Goal: Task Accomplishment & Management: Manage account settings

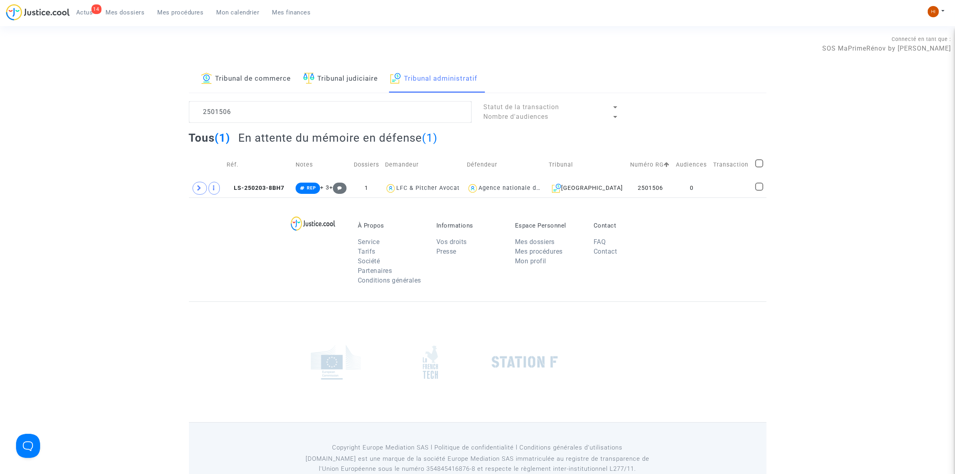
type textarea "2501506"
click at [290, 189] on td "LS-250203-8BH7" at bounding box center [258, 188] width 69 height 18
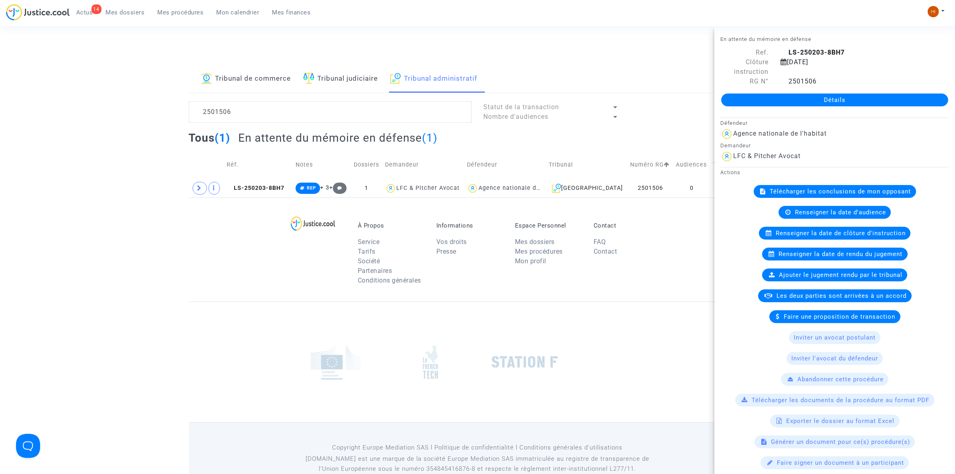
click at [892, 106] on link "Détails" at bounding box center [834, 99] width 227 height 13
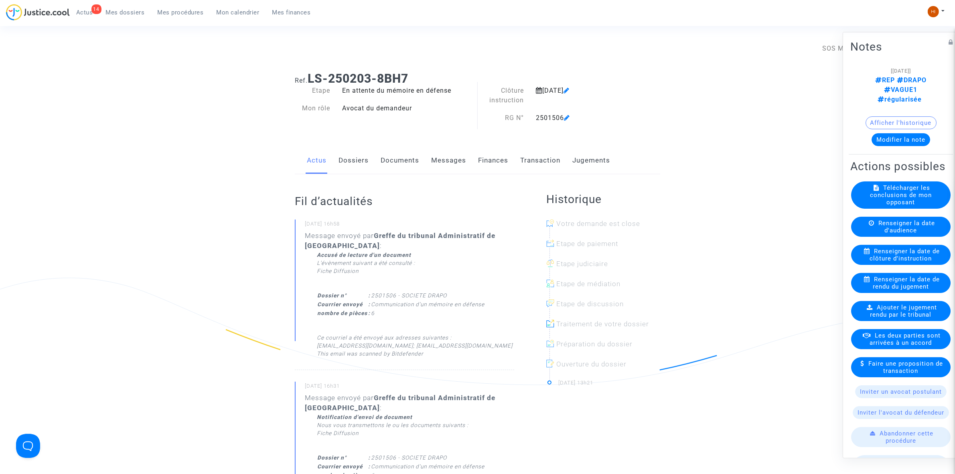
click at [410, 164] on link "Documents" at bounding box center [400, 160] width 39 height 26
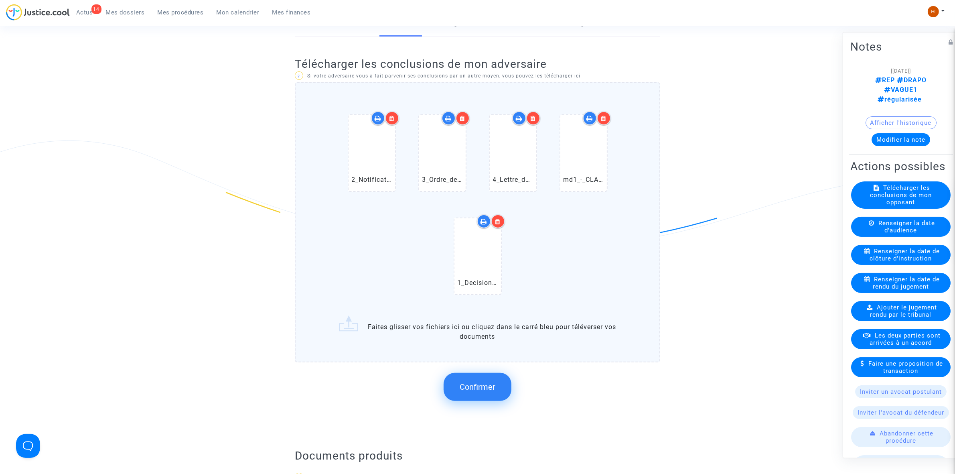
scroll to position [301, 0]
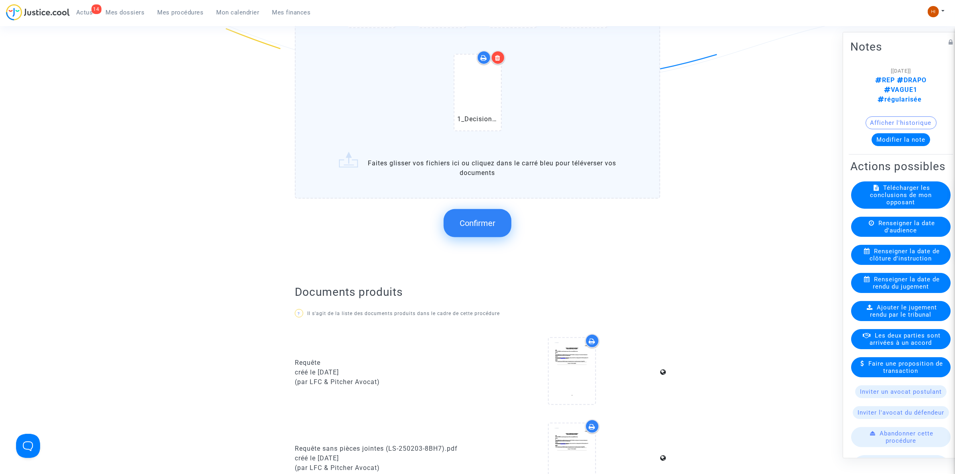
click at [499, 219] on button "Confirmer" at bounding box center [478, 223] width 68 height 28
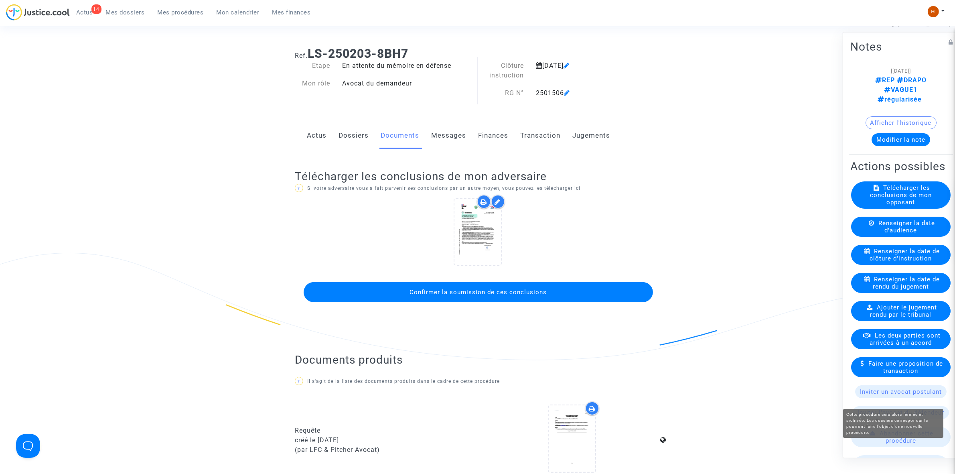
scroll to position [0, 0]
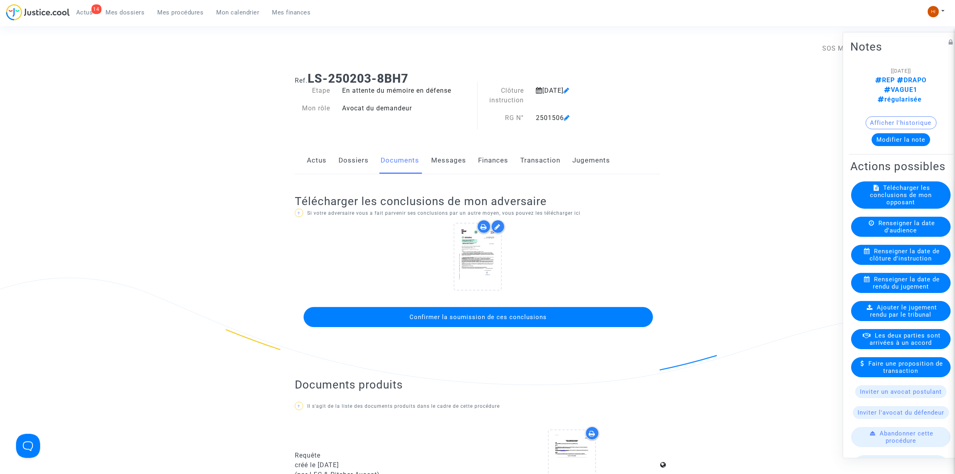
click at [491, 326] on button "Confirmer la soumission de ces conclusions" at bounding box center [478, 317] width 349 height 20
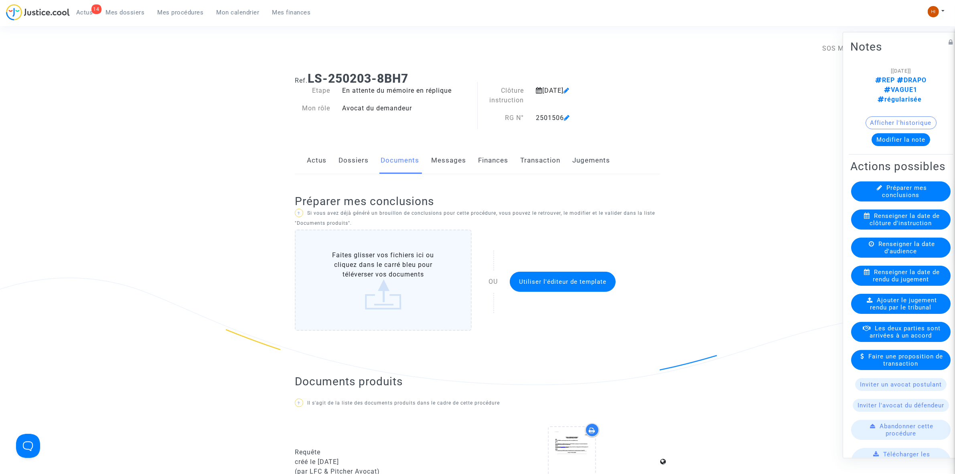
click at [177, 14] on span "Mes procédures" at bounding box center [181, 12] width 46 height 7
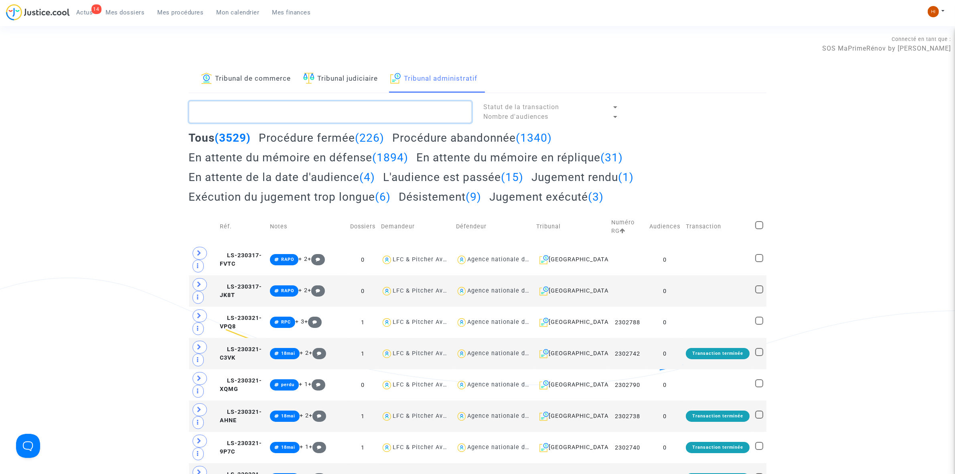
click at [430, 108] on textarea at bounding box center [330, 112] width 283 height 22
paste textarea "2501493"
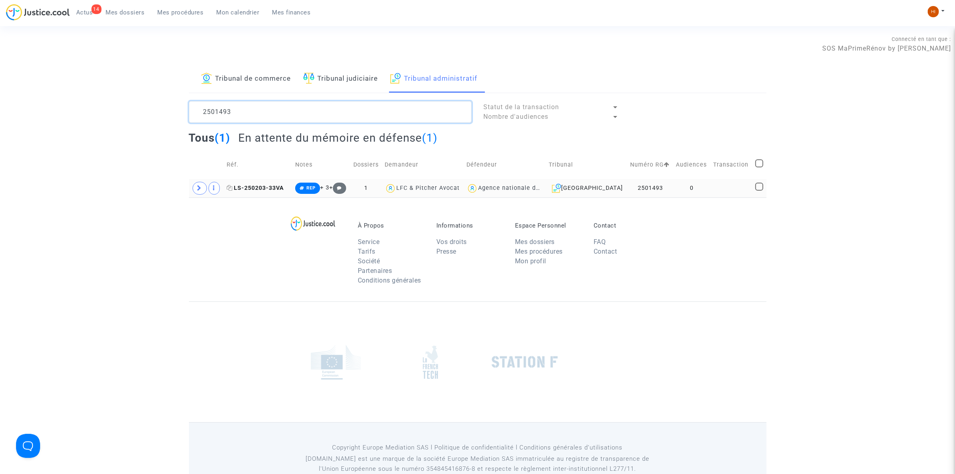
type textarea "2501493"
click at [255, 185] on span "LS-250203-33VA" at bounding box center [255, 188] width 57 height 7
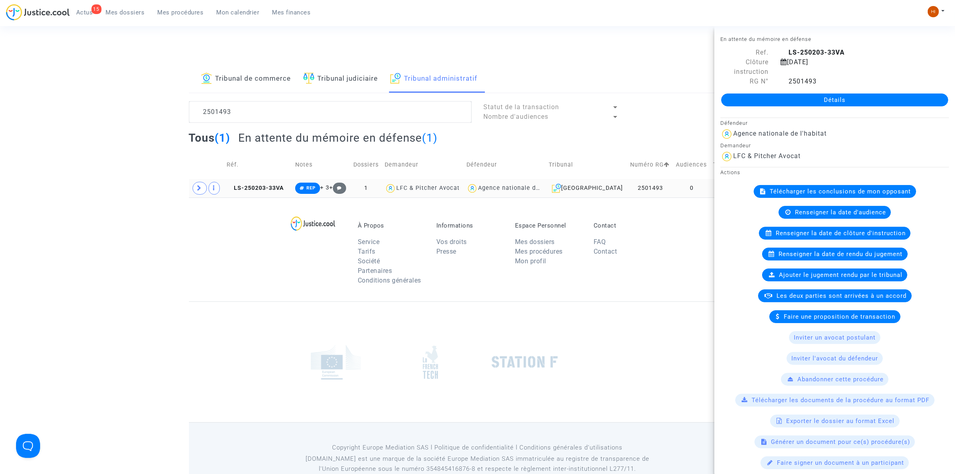
click at [279, 185] on copy "LS-250203-33VA" at bounding box center [255, 188] width 57 height 7
click at [852, 90] on div "Détails" at bounding box center [834, 99] width 241 height 27
click at [853, 93] on div "Détails" at bounding box center [834, 99] width 241 height 27
click at [848, 104] on link "Détails" at bounding box center [834, 99] width 227 height 13
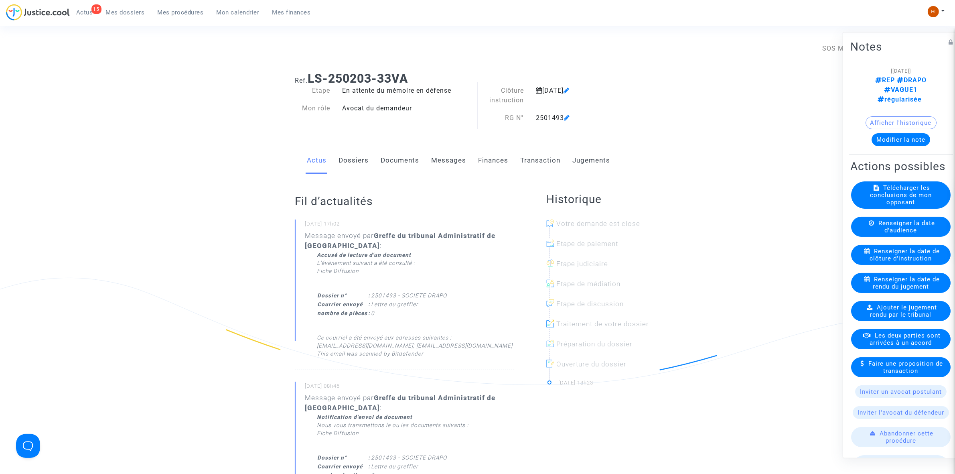
click at [413, 154] on link "Documents" at bounding box center [400, 160] width 39 height 26
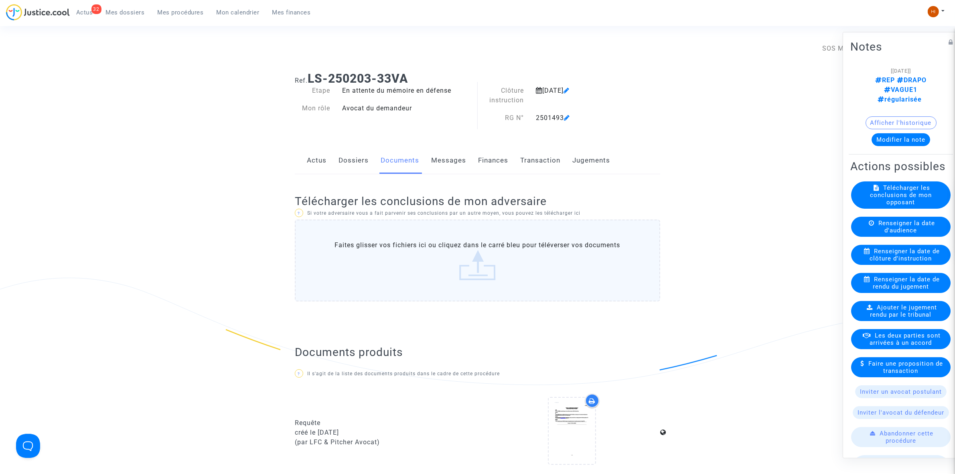
click at [329, 163] on div "Actus Dossiers Documents Messages Finances Transaction Jugements" at bounding box center [477, 160] width 365 height 27
click at [345, 164] on link "Dossiers" at bounding box center [354, 160] width 30 height 26
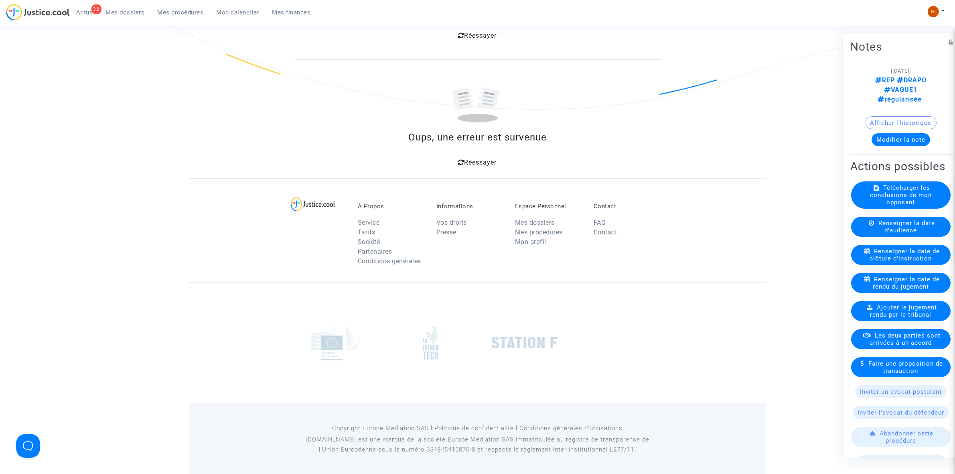
scroll to position [277, 0]
click at [127, 8] on link "Mes dossiers" at bounding box center [125, 12] width 52 height 12
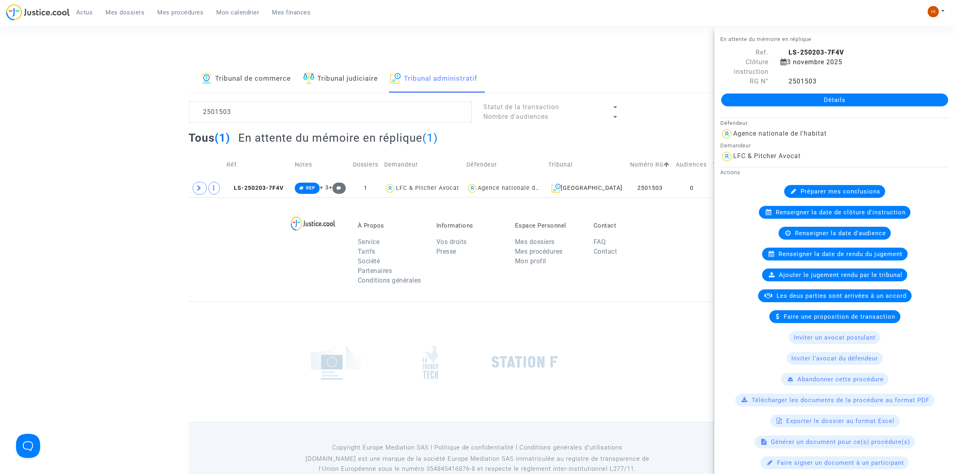
scroll to position [552, 0]
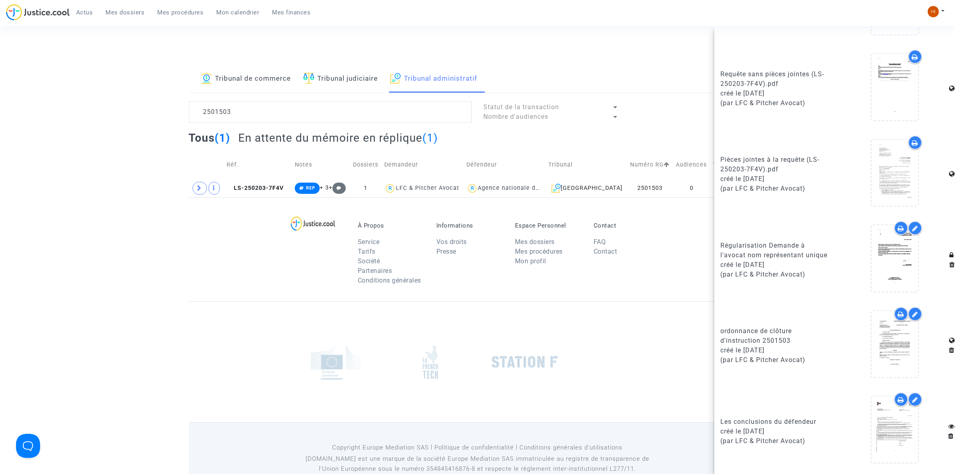
click at [325, 75] on link "Tribunal judiciaire" at bounding box center [340, 78] width 75 height 27
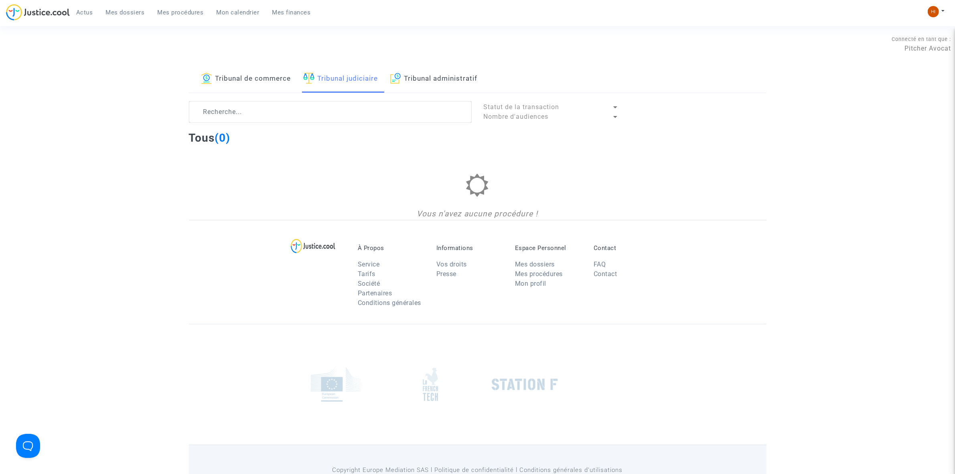
click at [554, 47] on div "Connecté en tant que : Pitcher Avocat" at bounding box center [475, 43] width 951 height 19
click at [936, 10] on img at bounding box center [933, 11] width 11 height 11
click at [927, 39] on link "Changer de compte" at bounding box center [904, 41] width 81 height 13
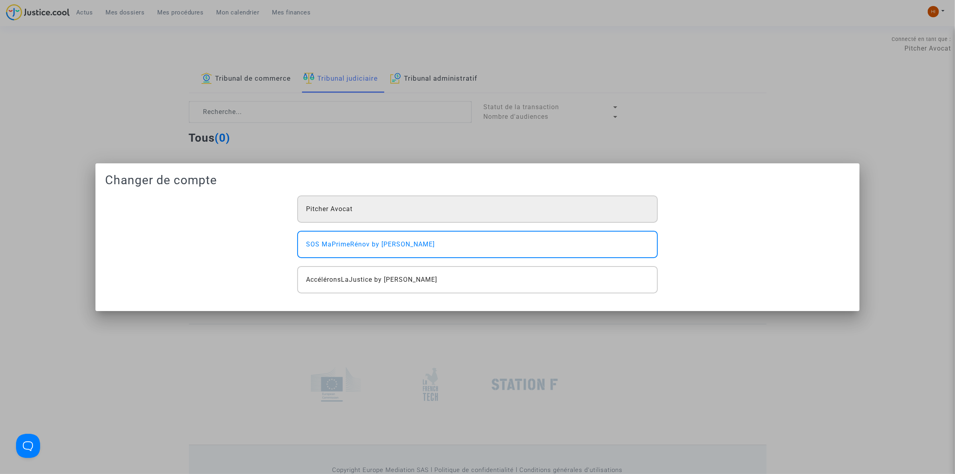
click at [444, 207] on div "Pitcher Avocat" at bounding box center [477, 208] width 360 height 27
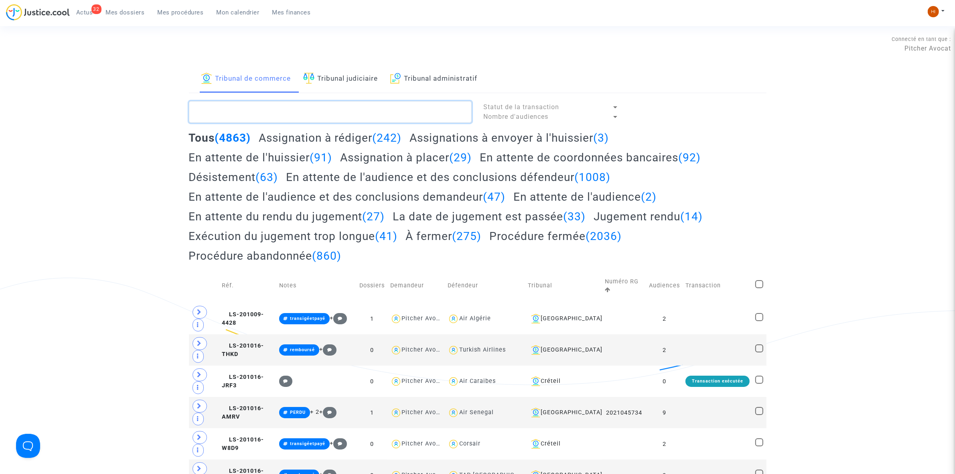
click at [250, 113] on textarea at bounding box center [330, 112] width 283 height 22
